Goal: Task Accomplishment & Management: Complete application form

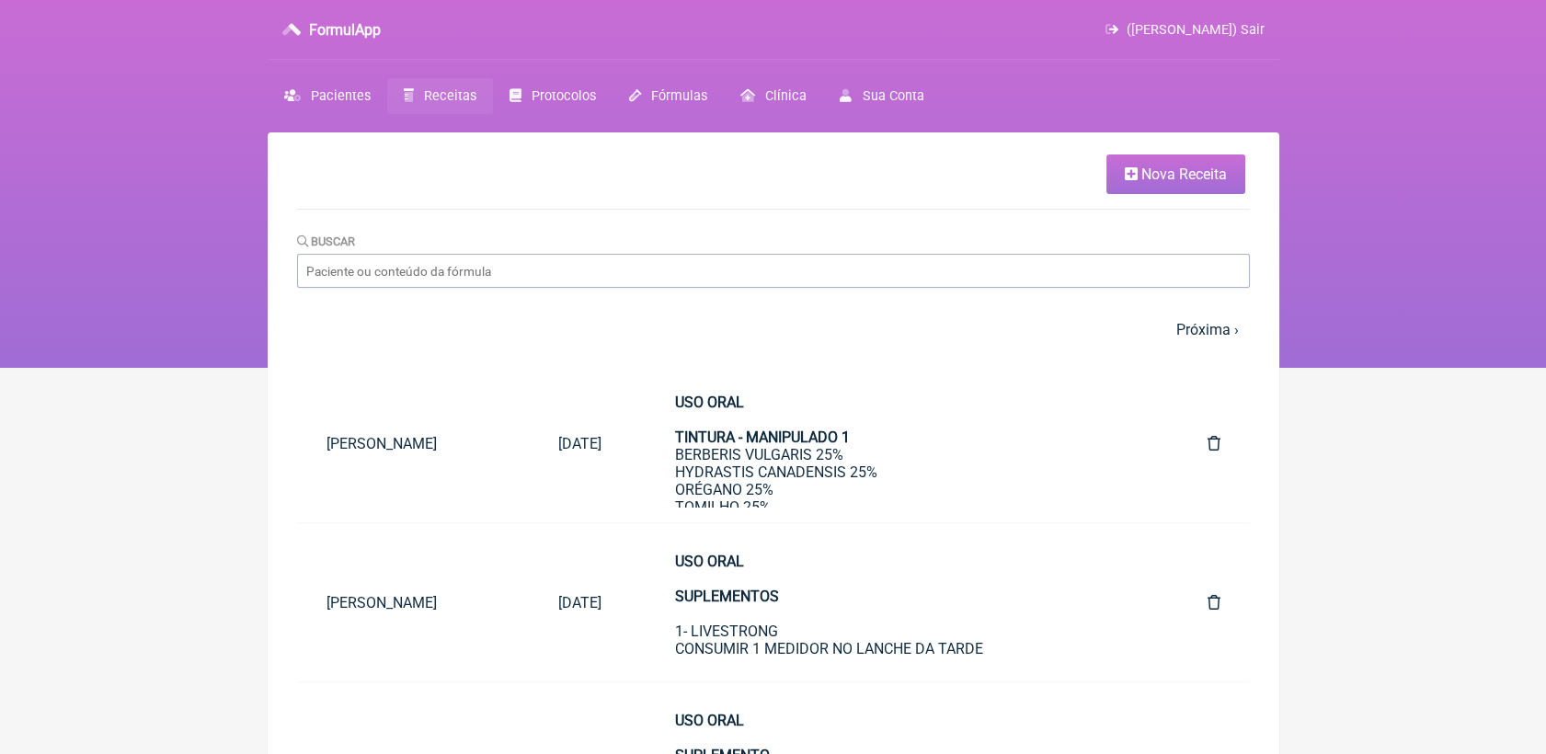
click at [1128, 184] on link "Nova Receita" at bounding box center [1176, 175] width 139 height 40
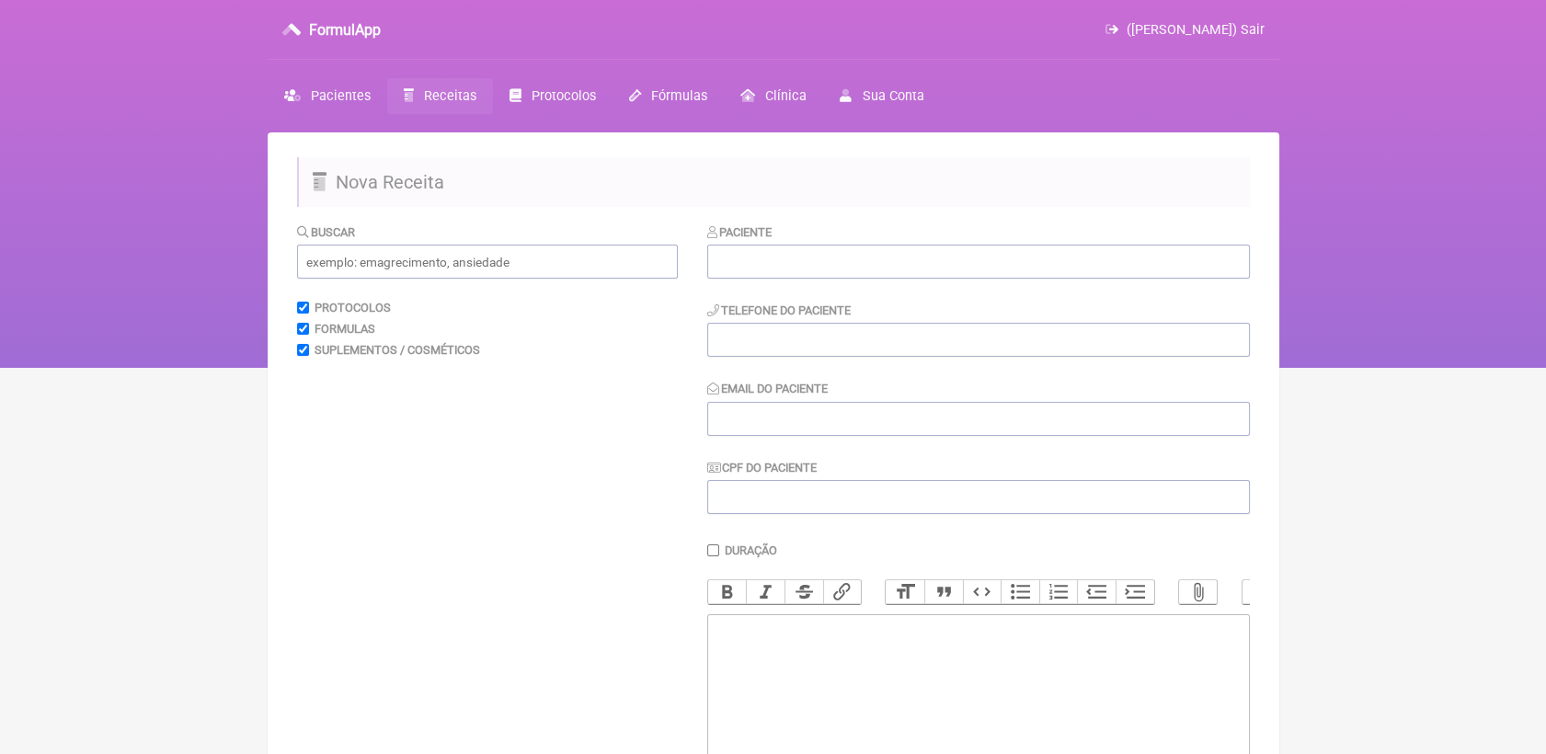
click at [989, 282] on div "Paciente Telefone do Paciente Email do Paciente CPF do Paciente" at bounding box center [978, 369] width 543 height 293
click at [989, 270] on input "text" at bounding box center [978, 262] width 543 height 34
paste input "[PERSON_NAME] [PERSON_NAME]"
type input "[PERSON_NAME] [PERSON_NAME]"
click at [935, 336] on input "tel" at bounding box center [978, 340] width 543 height 34
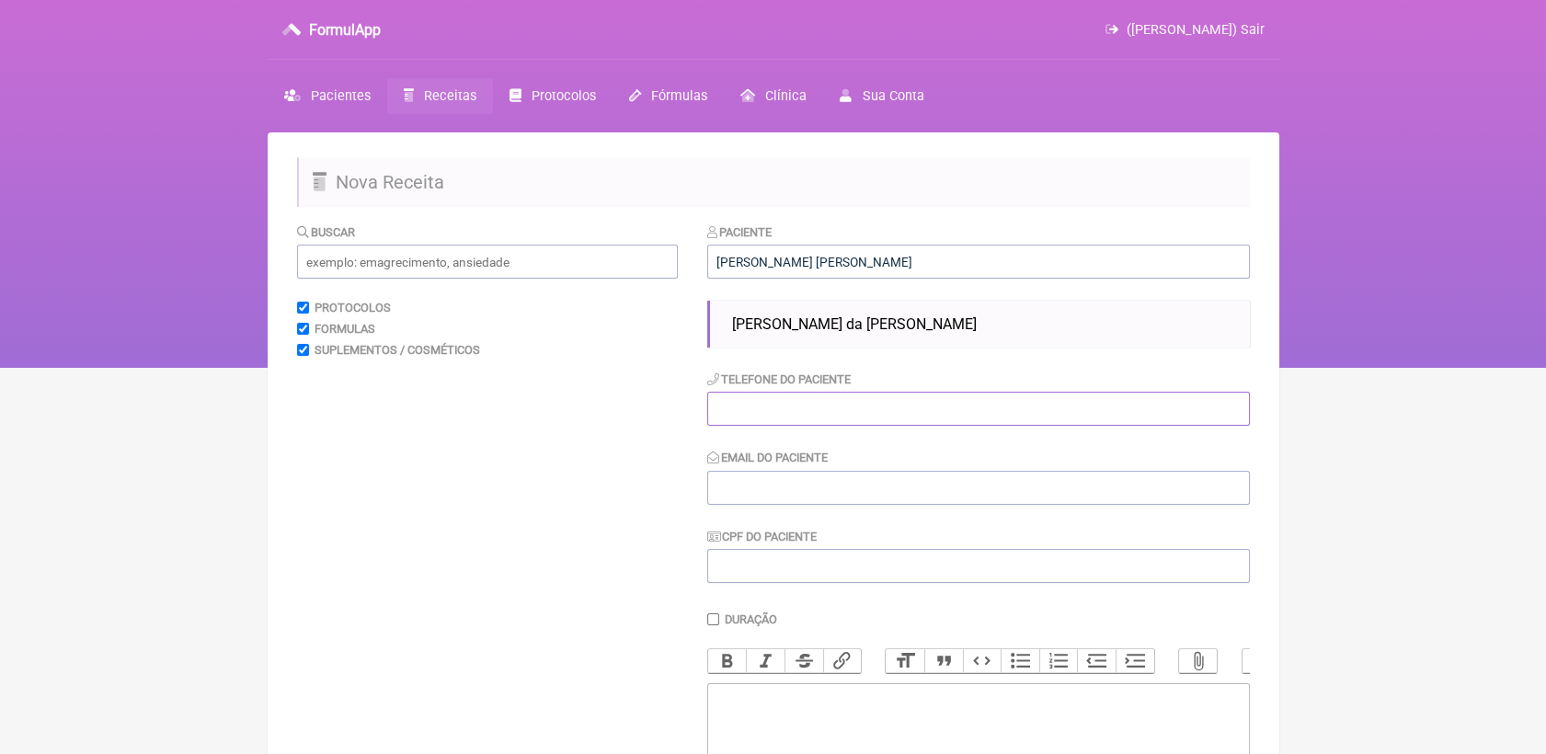
paste input "2196880-7077"
type input "2196880-7077"
click at [807, 480] on input "Email do Paciente" at bounding box center [978, 488] width 543 height 34
paste input "[EMAIL_ADDRESS][DOMAIN_NAME]"
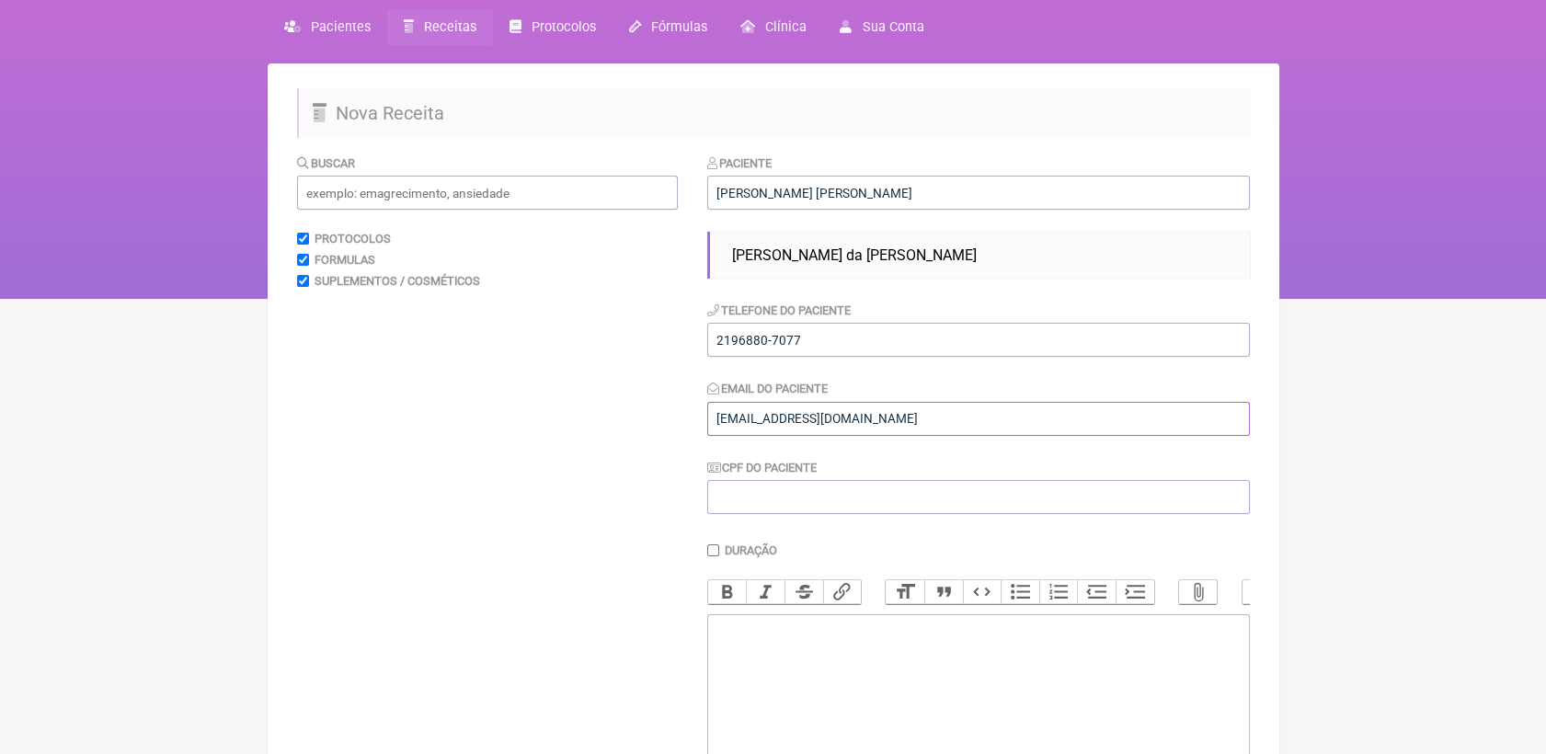
scroll to position [102, 0]
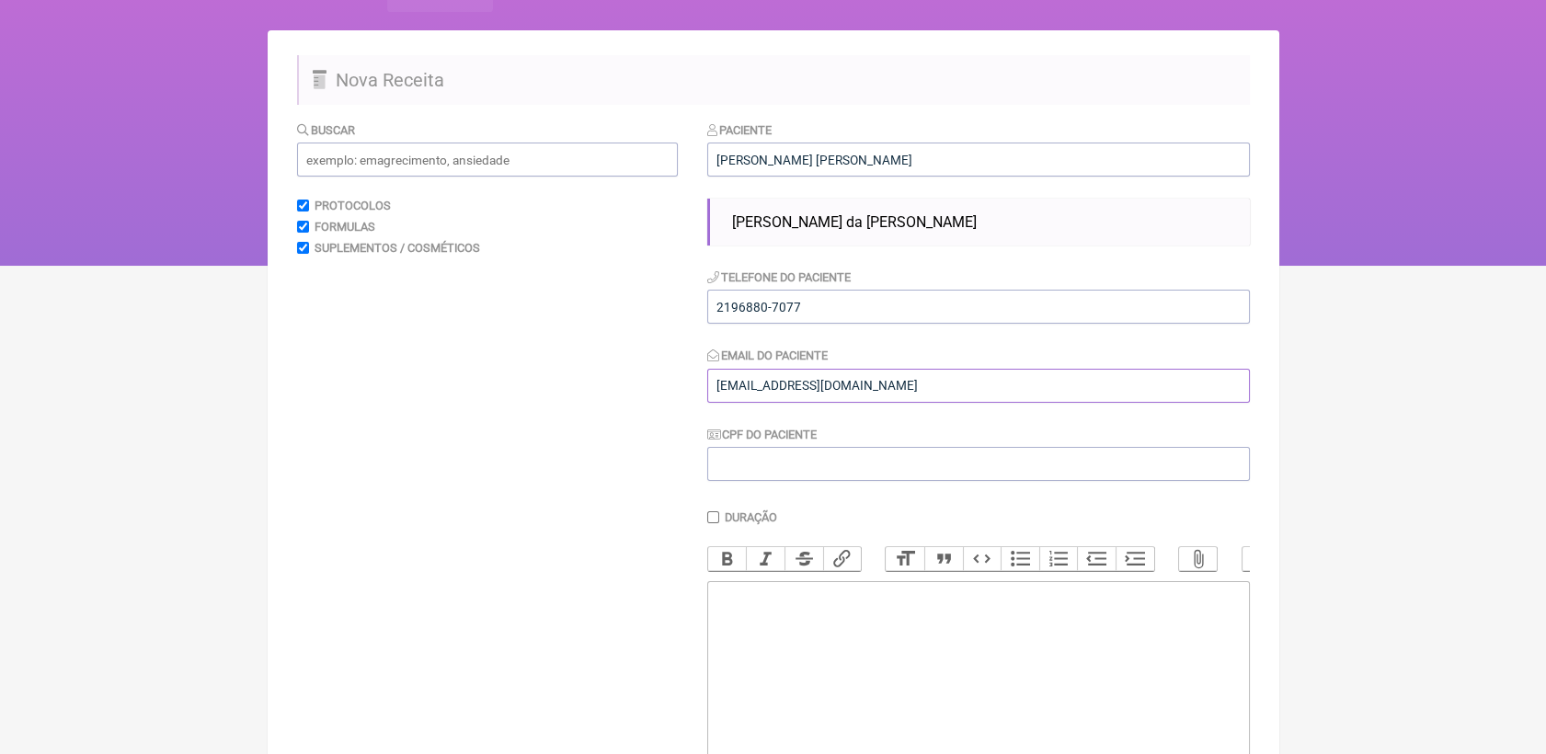
type input "[EMAIL_ADDRESS][DOMAIN_NAME]"
click at [912, 643] on trix-editor at bounding box center [978, 691] width 543 height 221
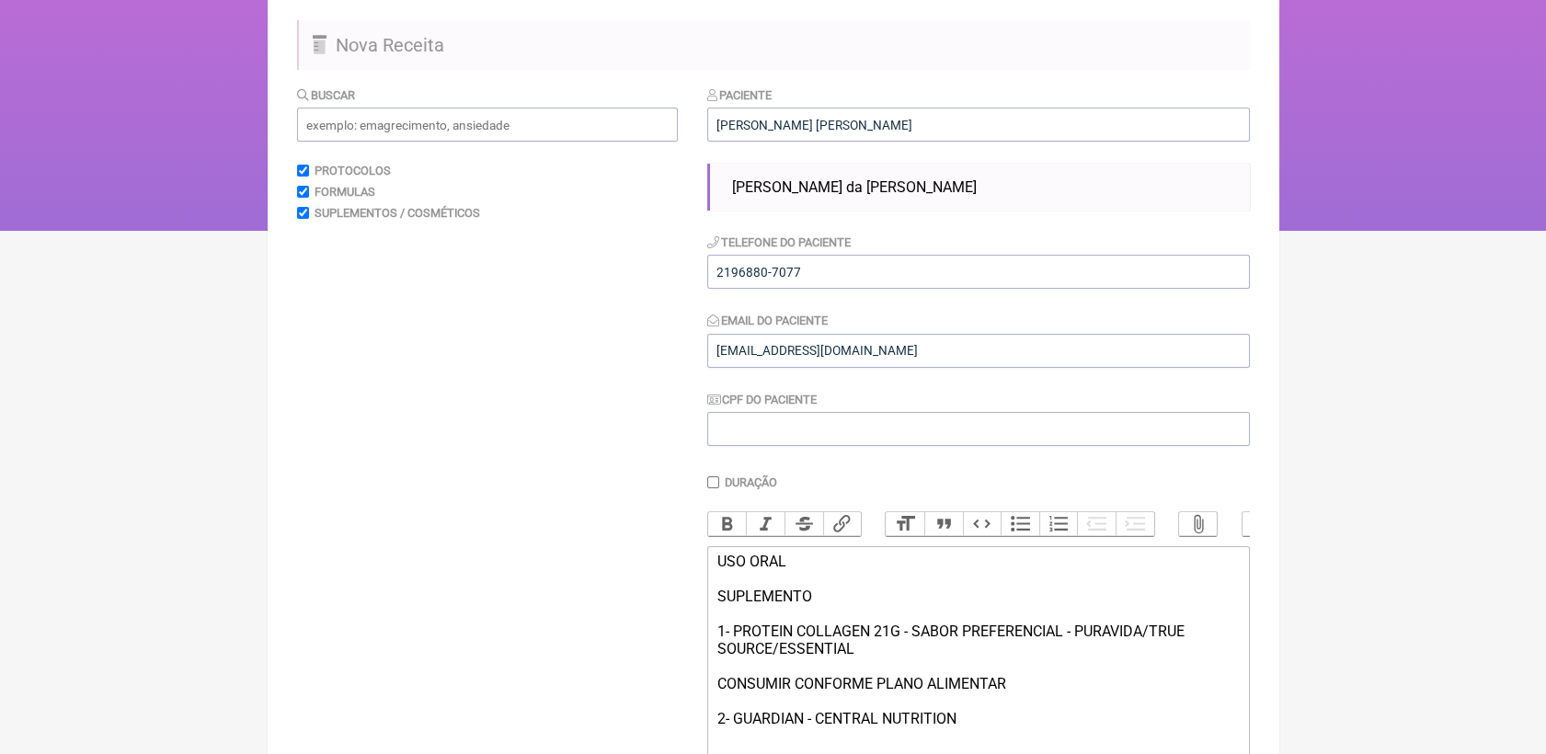
scroll to position [155, 0]
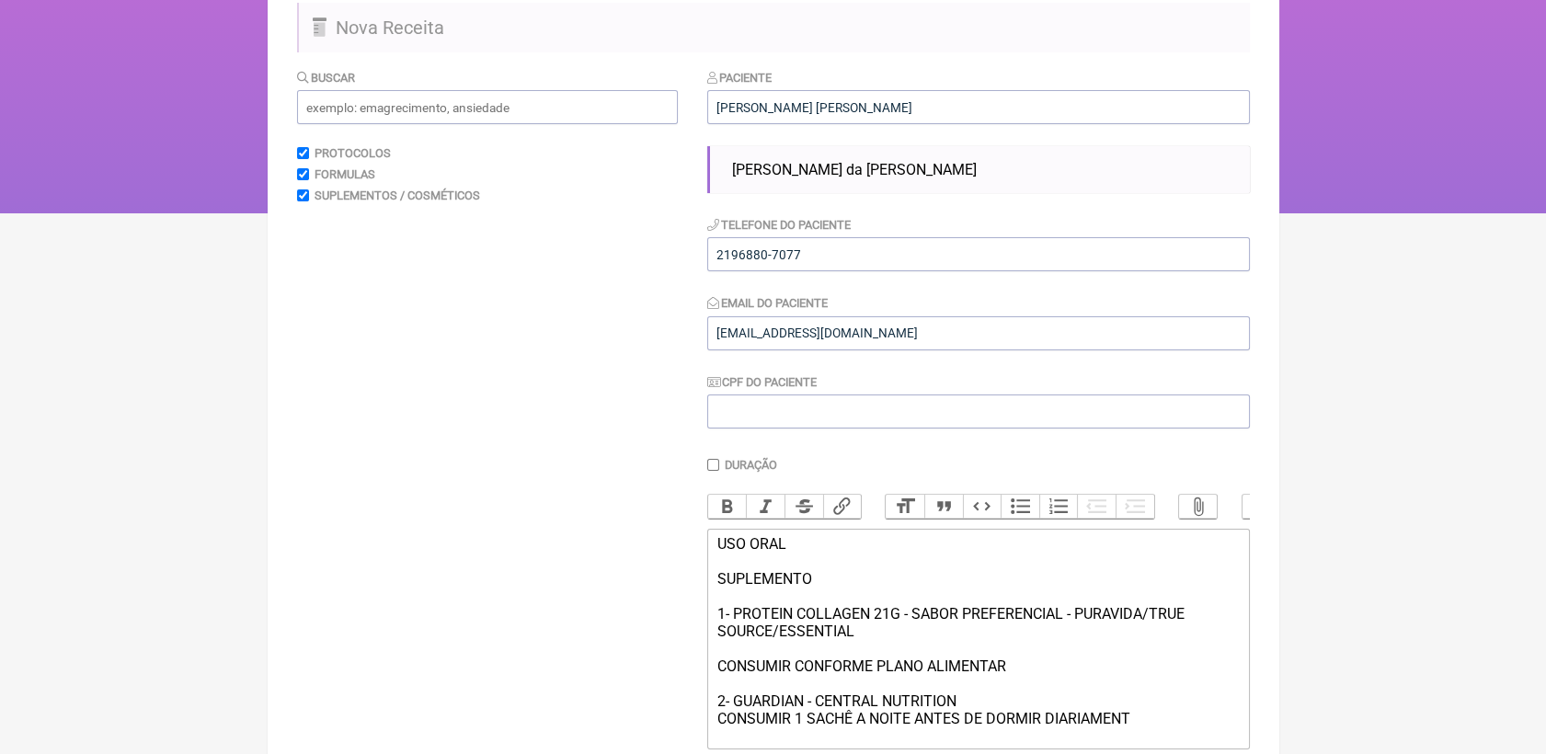
type trix-editor "<div>USO ORAL&nbsp;<br><br>SUPLEMENTO<br><br>1- PROTEIN COLLAGEN 21G - SABOR PR…"
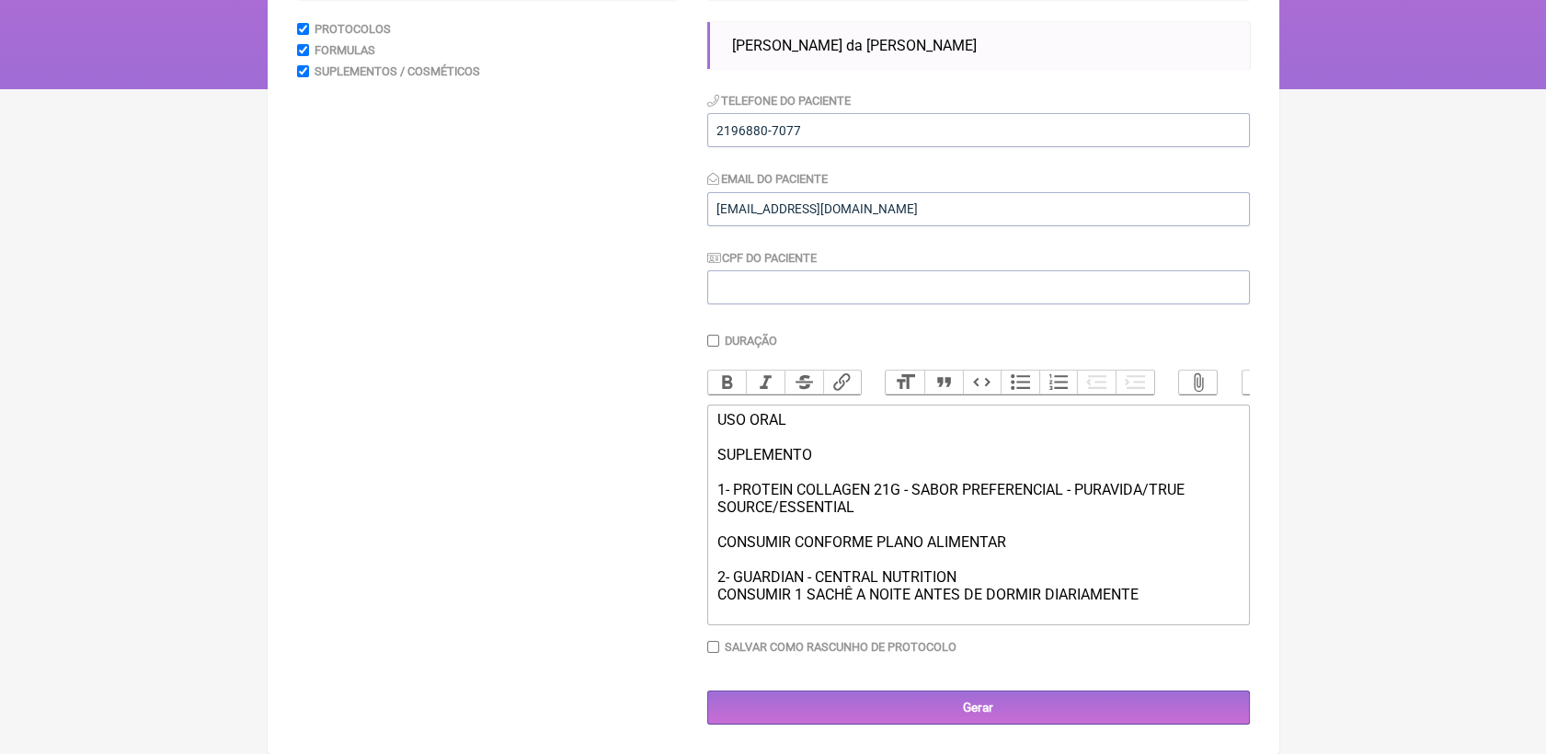
scroll to position [301, 0]
drag, startPoint x: 975, startPoint y: 581, endPoint x: 713, endPoint y: 584, distance: 262.2
click at [713, 584] on trix-editor "USO ORAL SUPLEMENTO 1- PROTEIN COLLAGEN 21G - SABOR PREFERENCIAL - PURAVIDA/TRU…" at bounding box center [978, 515] width 543 height 221
click at [728, 371] on button "Bold" at bounding box center [727, 383] width 39 height 24
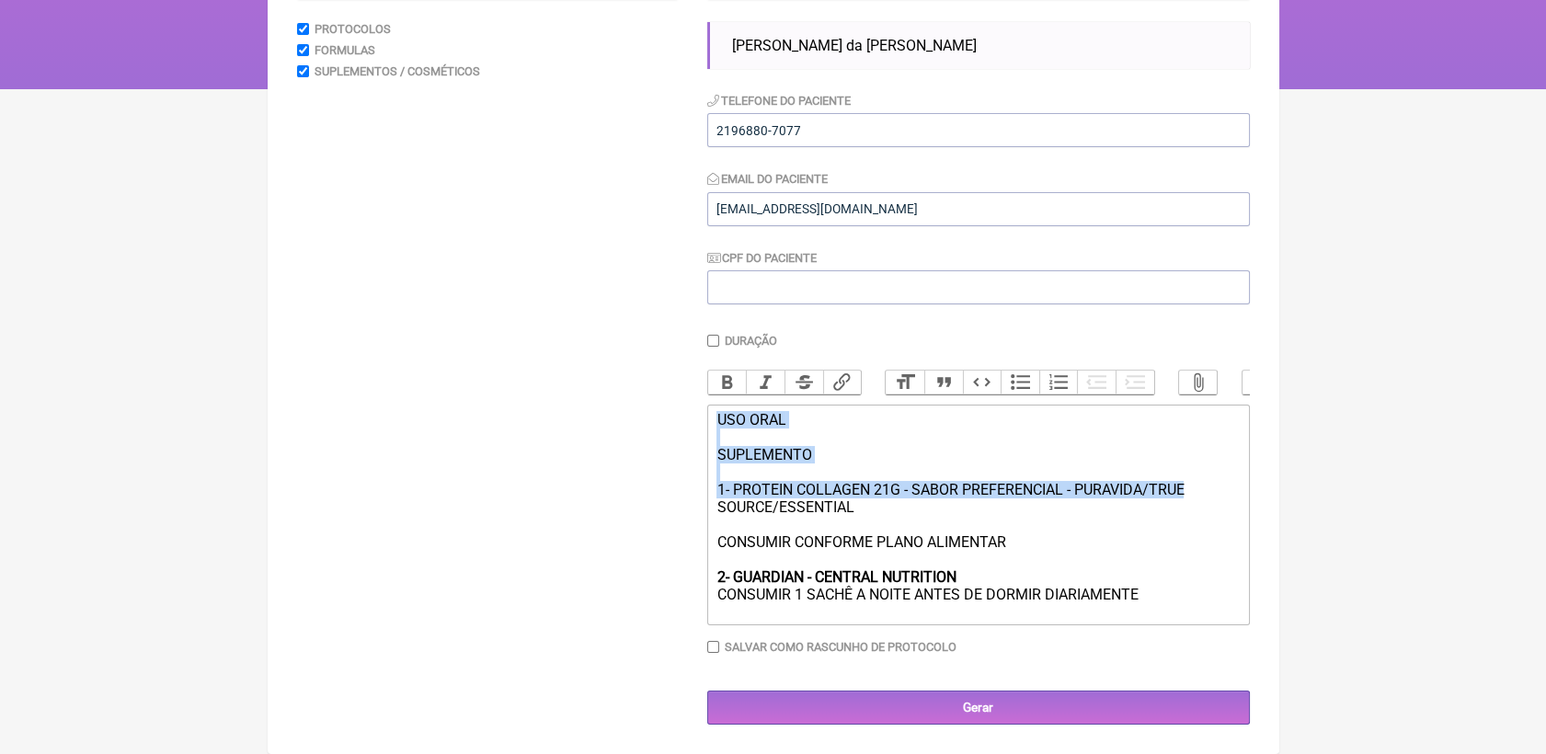
drag, startPoint x: 716, startPoint y: 412, endPoint x: 1181, endPoint y: 500, distance: 473.6
click at [1198, 499] on div "USO ORAL SUPLEMENTO 1- PROTEIN COLLAGEN 21G - SABOR PREFERENCIAL - PURAVIDA/TRU…" at bounding box center [978, 507] width 523 height 192
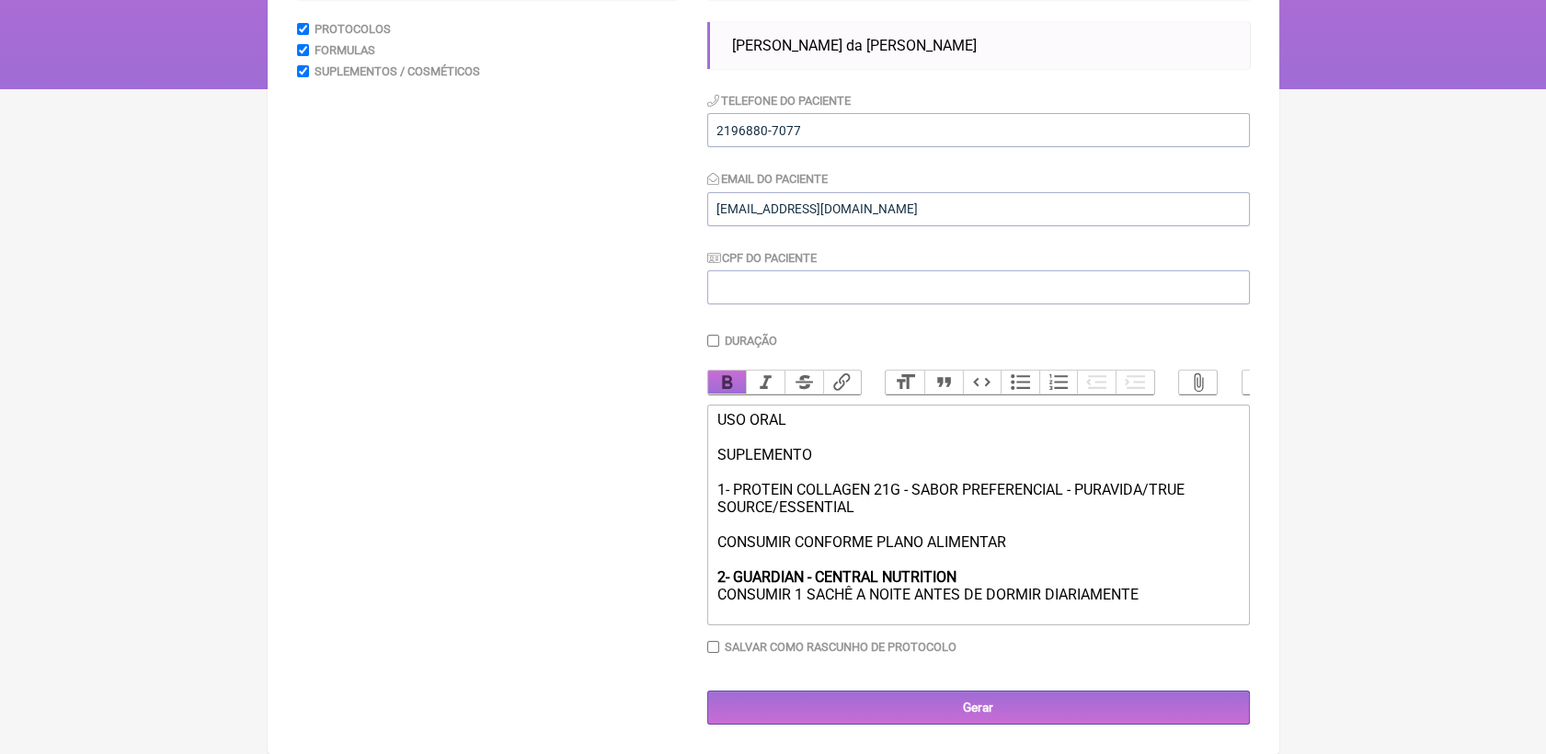
click at [721, 371] on button "Bold" at bounding box center [727, 383] width 39 height 24
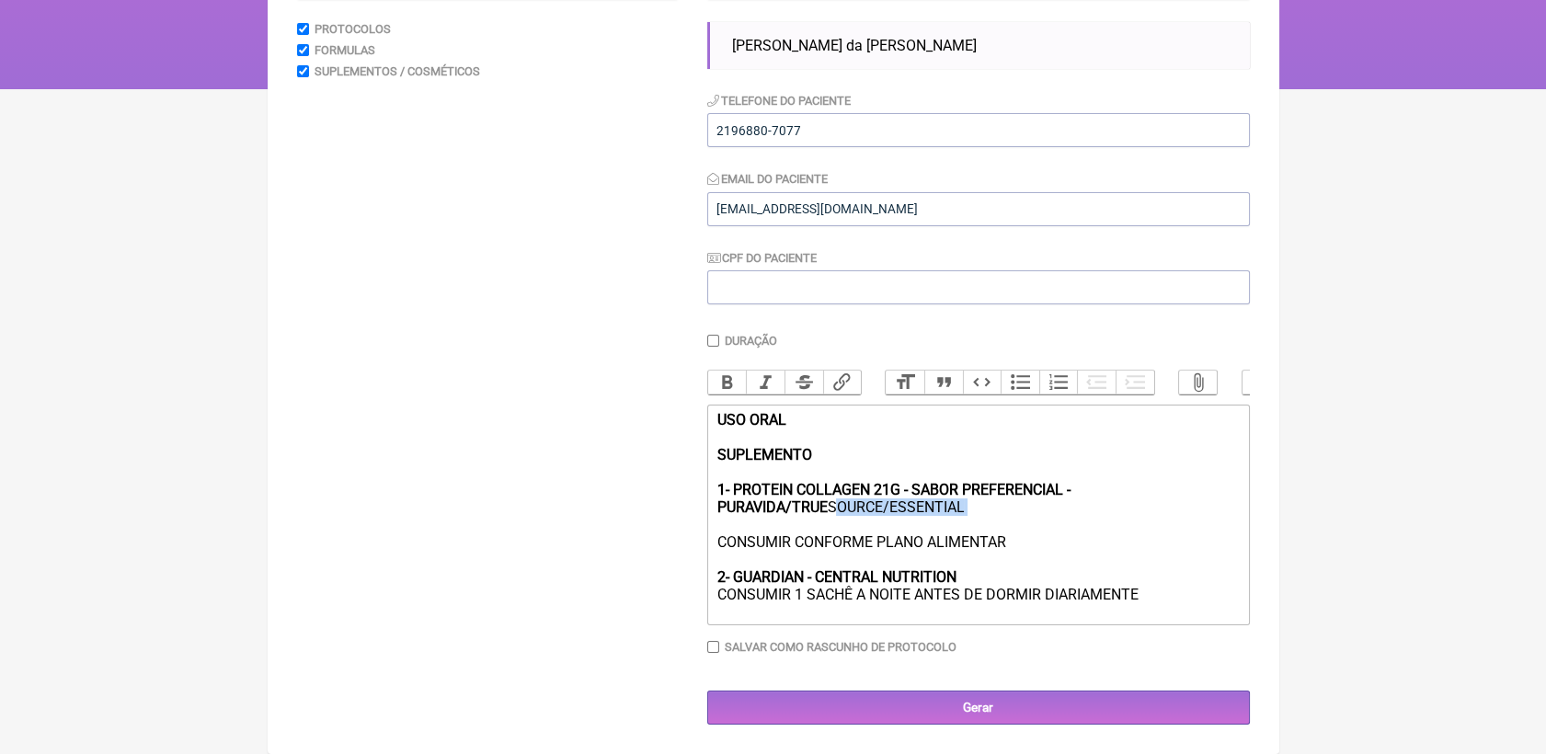
drag, startPoint x: 867, startPoint y: 522, endPoint x: 715, endPoint y: 510, distance: 152.3
click at [715, 510] on trix-editor "USO ORAL SUPLEMENTO 1- PROTEIN COLLAGEN 21G - SABOR PREFERENCIAL - PURAVIDA/TRU…" at bounding box center [978, 515] width 543 height 221
click at [719, 372] on button "Bold" at bounding box center [727, 383] width 39 height 24
click at [1237, 569] on div "USO ORAL SUPLEMENTO 1- PROTEIN COLLAGEN 21G - SABOR PREFERENCIAL - PURAVIDA/TRU…" at bounding box center [978, 507] width 523 height 192
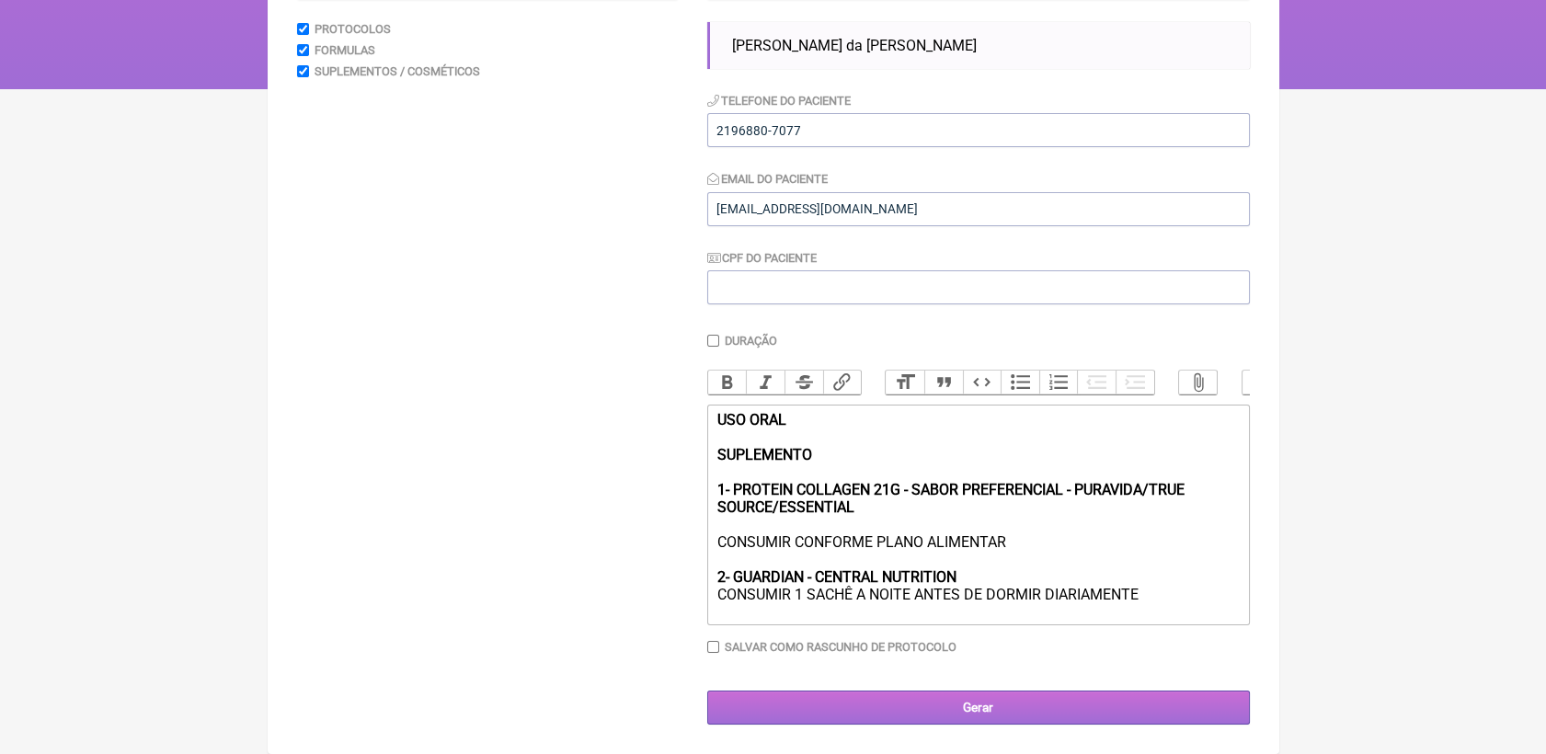
click at [1132, 699] on input "Gerar" at bounding box center [978, 708] width 543 height 34
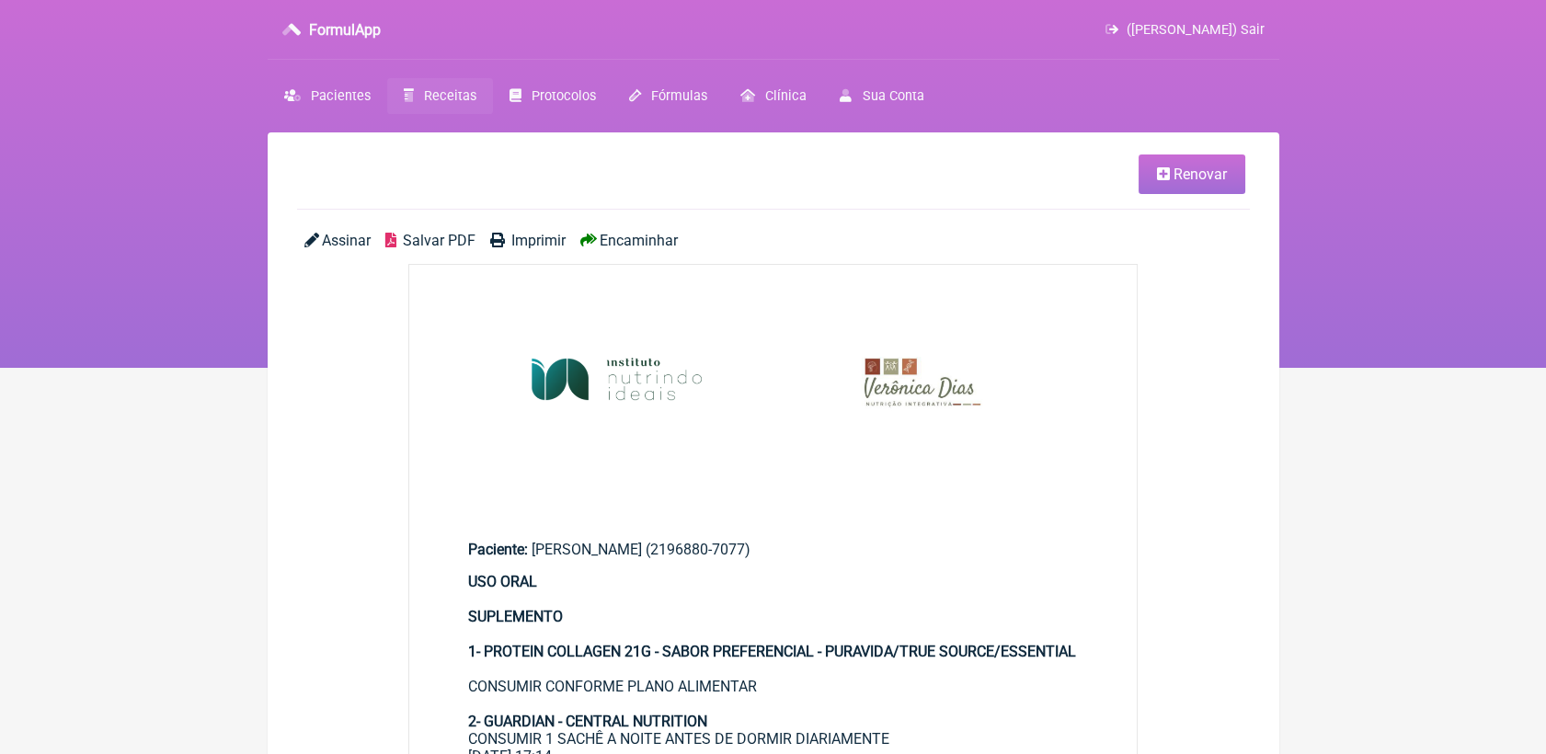
click at [458, 240] on span "Salvar PDF" at bounding box center [439, 240] width 73 height 17
